Goal: Task Accomplishment & Management: Use online tool/utility

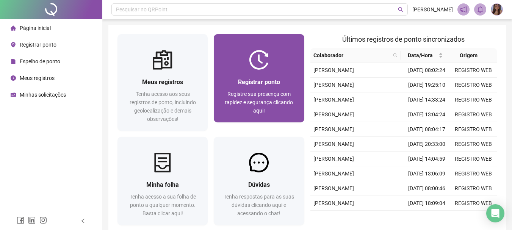
click at [249, 69] on div at bounding box center [259, 60] width 90 height 20
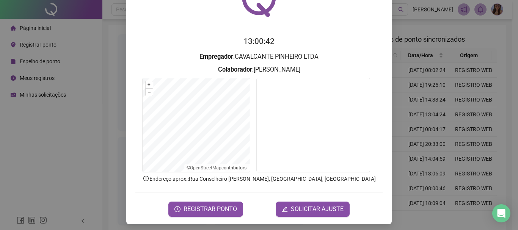
scroll to position [49, 0]
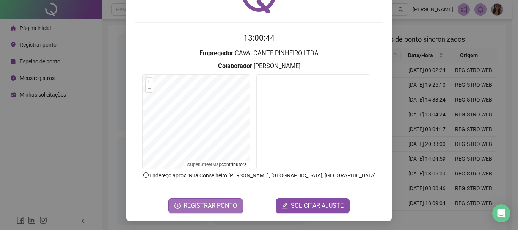
click at [219, 201] on span "REGISTRAR PONTO" at bounding box center [210, 205] width 53 height 9
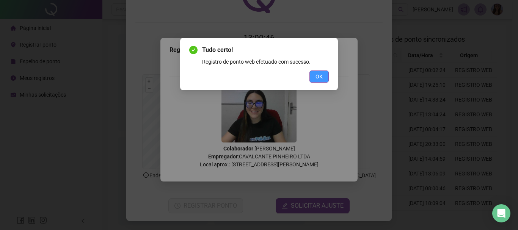
click at [319, 71] on button "OK" at bounding box center [319, 77] width 19 height 12
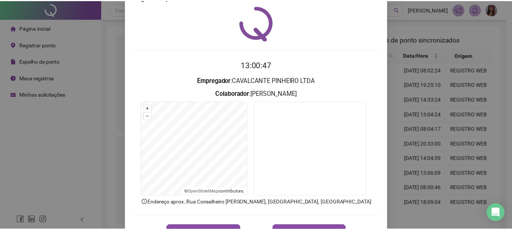
scroll to position [0, 0]
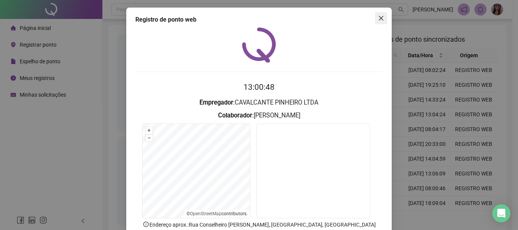
click at [379, 20] on icon "close" at bounding box center [381, 18] width 6 height 6
